Goal: Transaction & Acquisition: Subscribe to service/newsletter

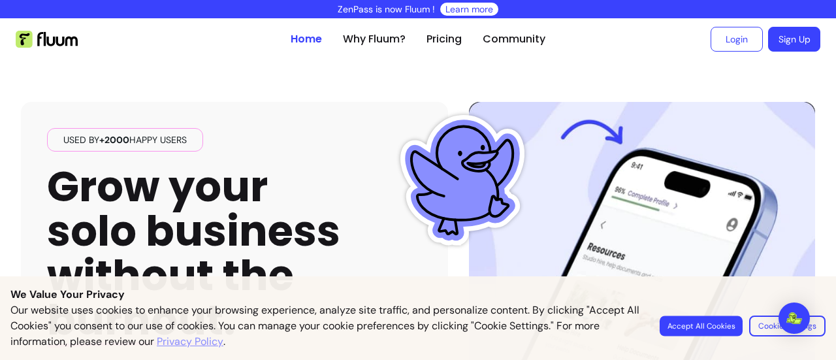
click at [670, 326] on button "Accept All Cookies" at bounding box center [701, 325] width 83 height 20
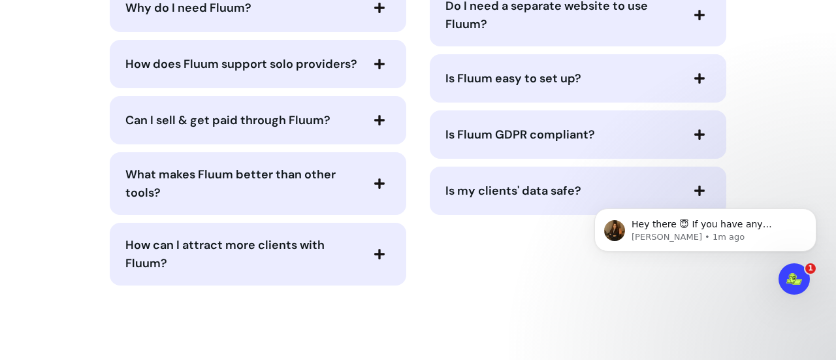
scroll to position [2982, 0]
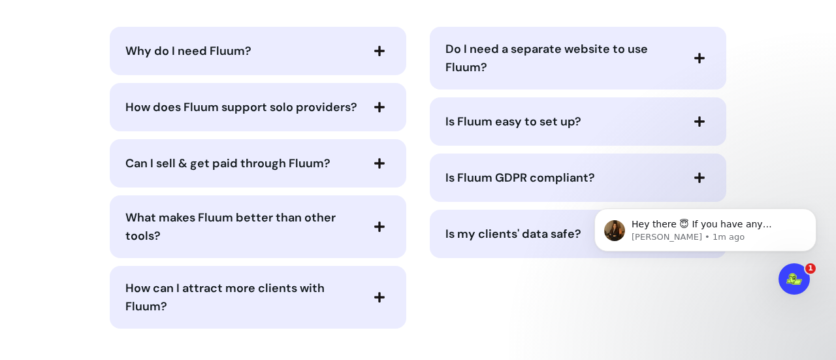
click at [374, 57] on icon "button" at bounding box center [380, 51] width 12 height 12
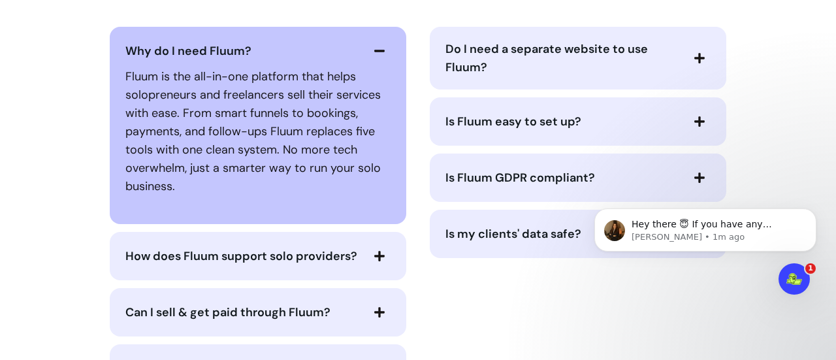
click at [381, 267] on span "button" at bounding box center [379, 256] width 22 height 22
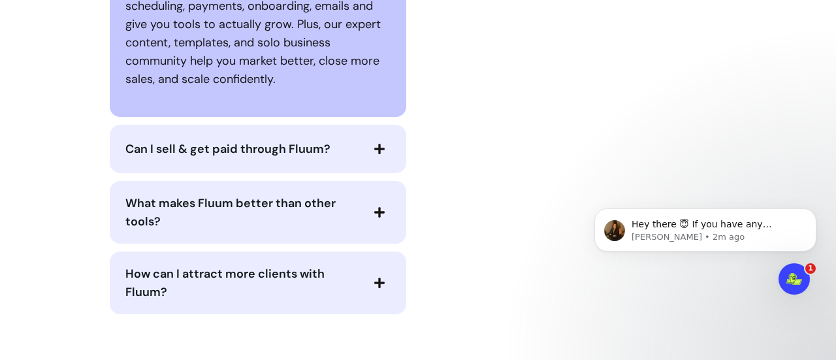
scroll to position [3287, 0]
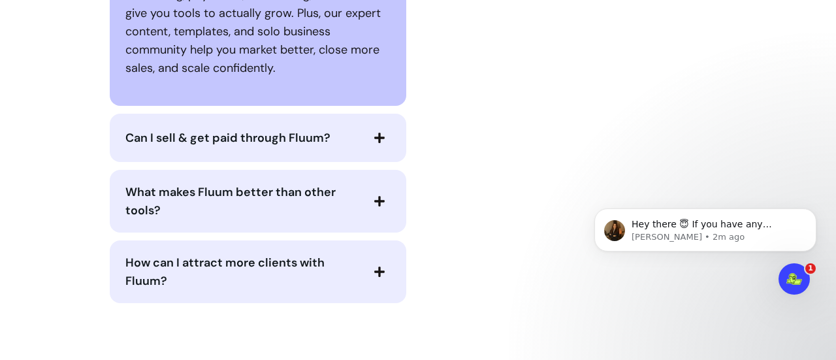
click at [380, 149] on span "button" at bounding box center [379, 138] width 22 height 22
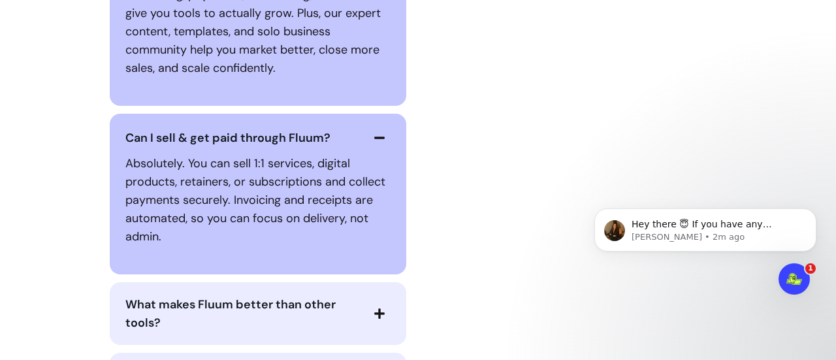
drag, startPoint x: 833, startPoint y: 266, endPoint x: 841, endPoint y: 281, distance: 16.4
click at [835, 281] on html "Hey there 😇 If you have any question about what you can do with Fluum, I'm here…" at bounding box center [705, 253] width 261 height 144
click at [378, 319] on icon "button" at bounding box center [380, 314] width 12 height 12
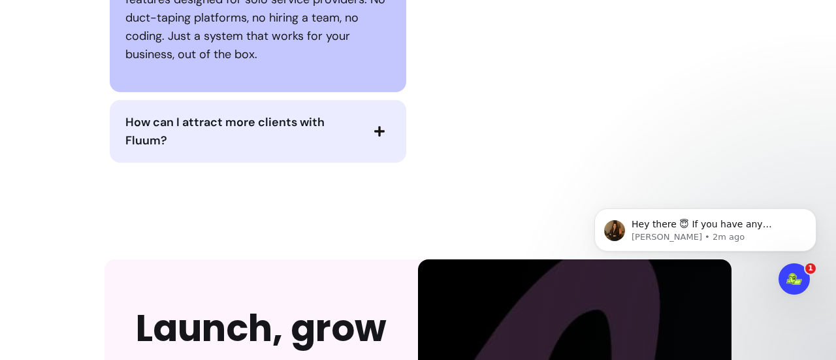
scroll to position [3653, 0]
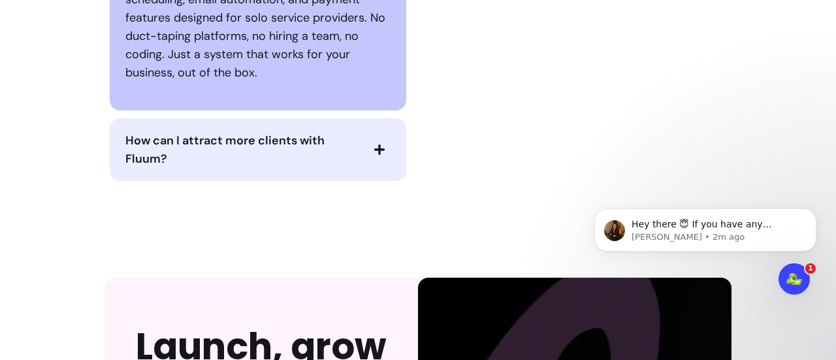
click at [381, 161] on span "button" at bounding box center [379, 149] width 22 height 22
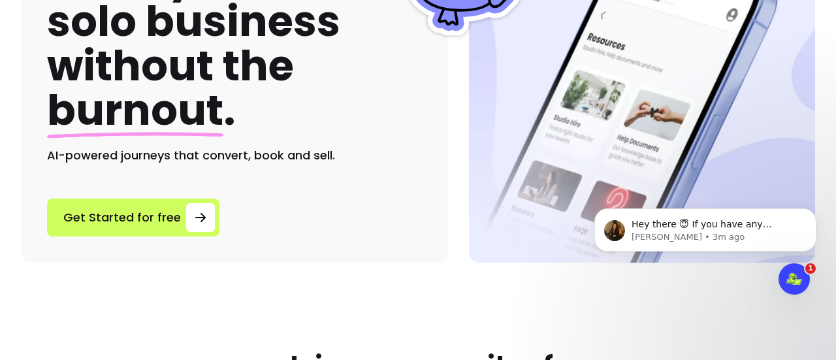
scroll to position [0, 0]
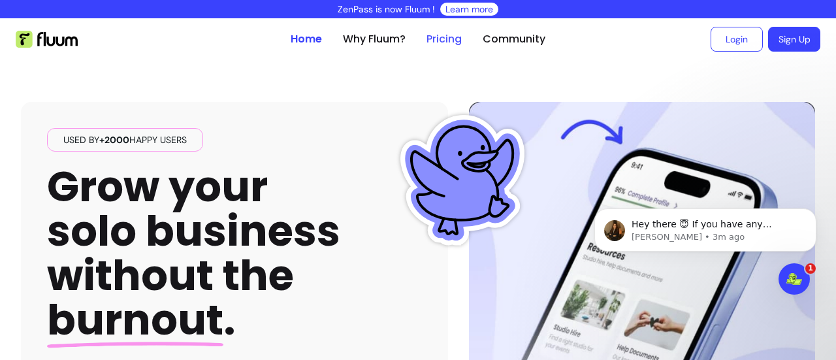
click at [442, 42] on link "Pricing" at bounding box center [444, 39] width 35 height 16
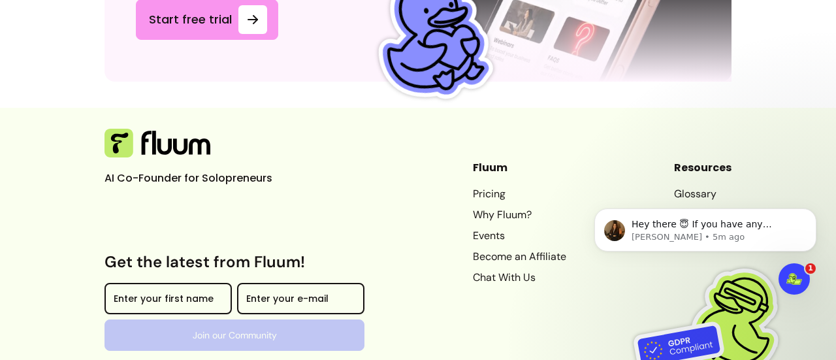
scroll to position [7473, 0]
